Goal: Check status

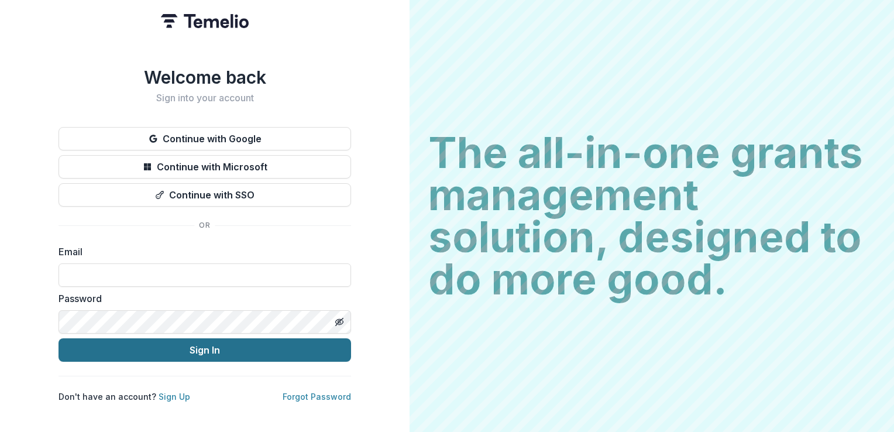
type input "**********"
click at [229, 344] on button "Sign In" at bounding box center [204, 349] width 292 height 23
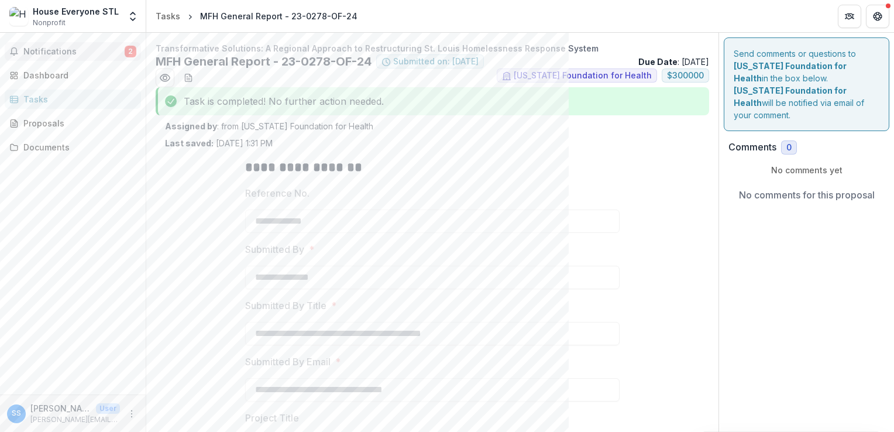
click at [88, 51] on span "Notifications" at bounding box center [73, 52] width 101 height 10
